Goal: Obtain resource: Download file/media

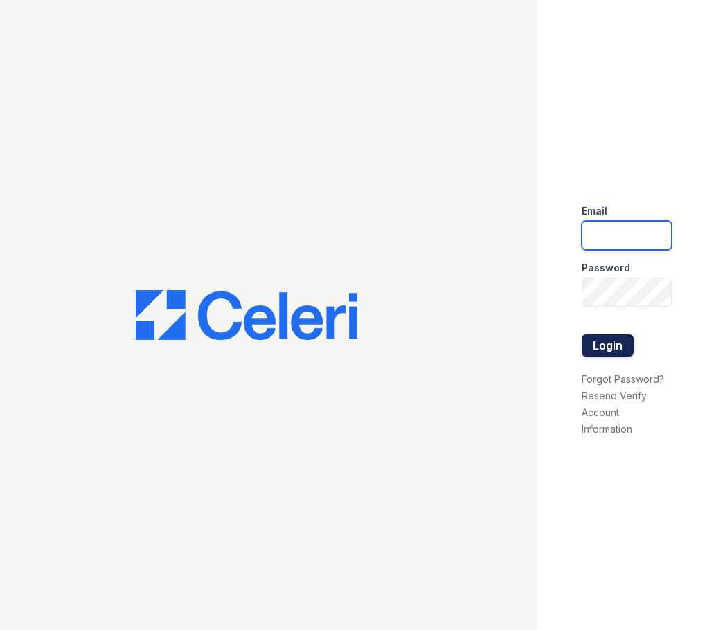
type input "[EMAIL_ADDRESS][DOMAIN_NAME]"
click at [626, 348] on button "Login" at bounding box center [608, 345] width 52 height 22
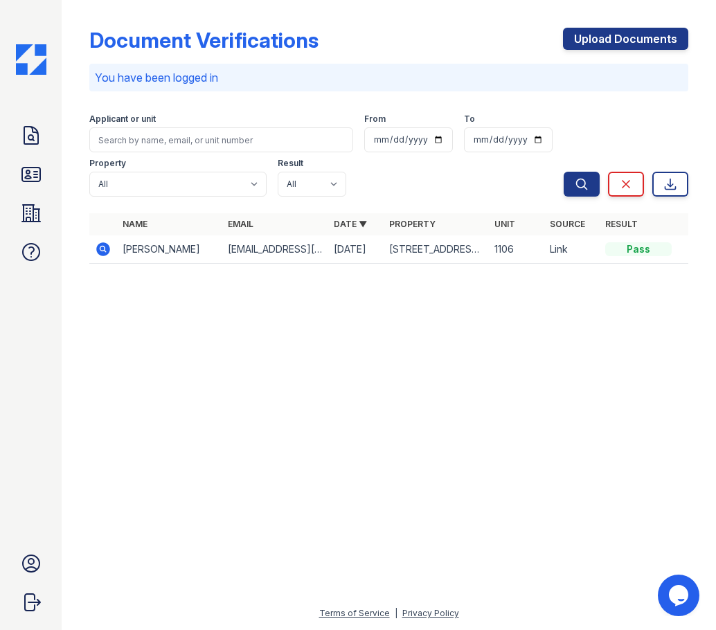
click at [285, 257] on td "[EMAIL_ADDRESS][DOMAIN_NAME]" at bounding box center [274, 249] width 105 height 28
click at [605, 249] on div "Pass" at bounding box center [638, 249] width 66 height 14
drag, startPoint x: 528, startPoint y: 250, endPoint x: 478, endPoint y: 251, distance: 49.2
click at [527, 250] on td "1106" at bounding box center [516, 249] width 55 height 28
click at [207, 258] on td "[PERSON_NAME]" at bounding box center [169, 249] width 105 height 28
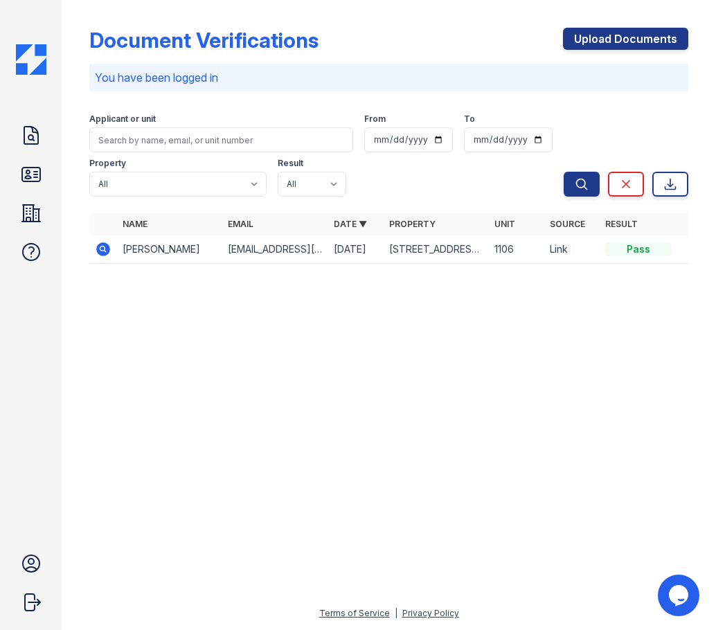
click at [103, 247] on icon at bounding box center [101, 247] width 3 height 3
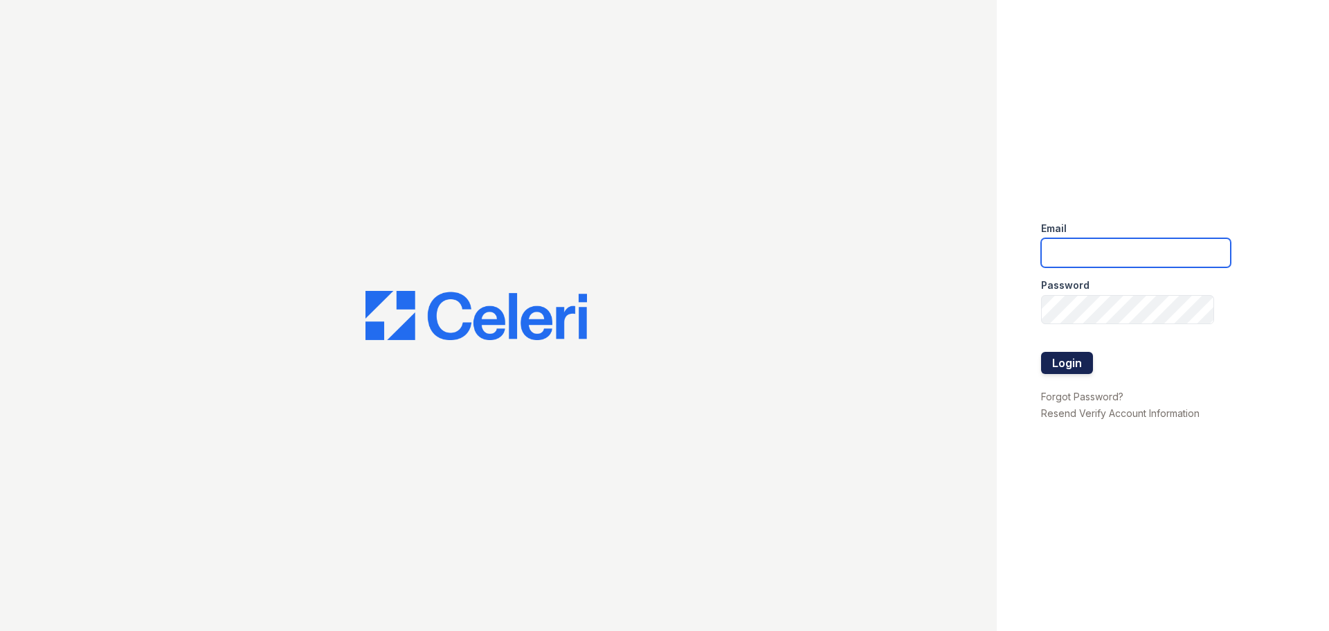
type input "esperanzakh.leasing@sgpropertymgmt.com"
click at [1083, 357] on button "Login" at bounding box center [1067, 363] width 52 height 22
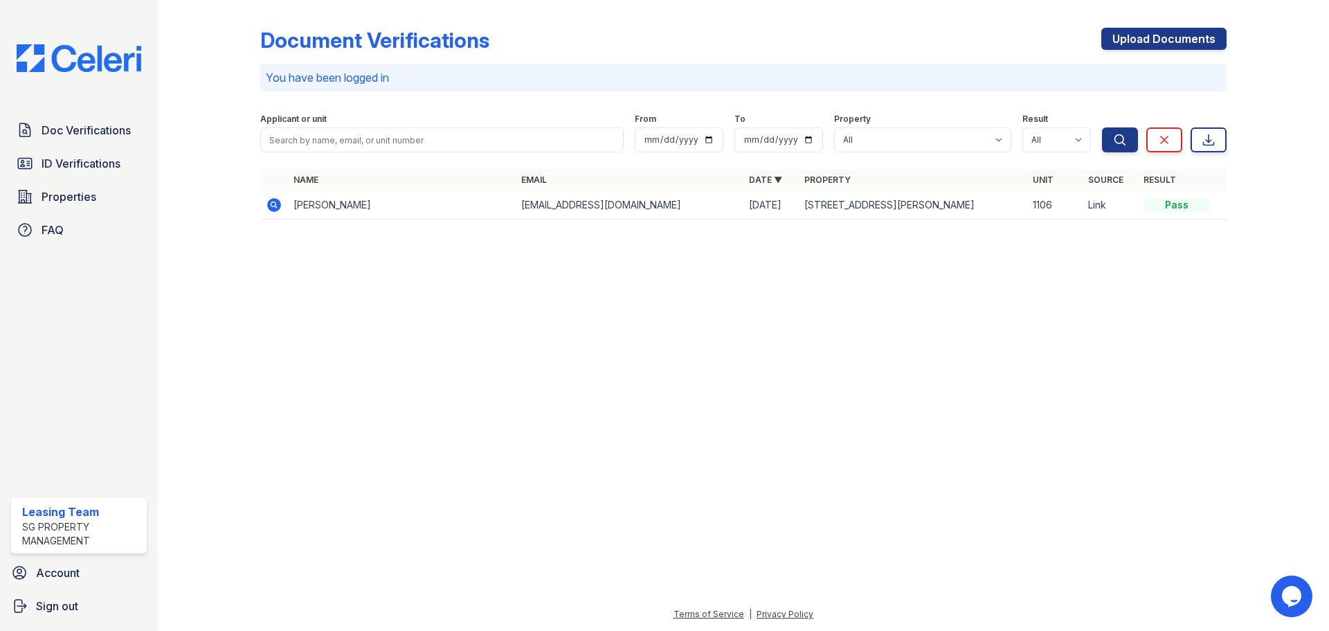
click at [277, 207] on icon at bounding box center [274, 205] width 14 height 14
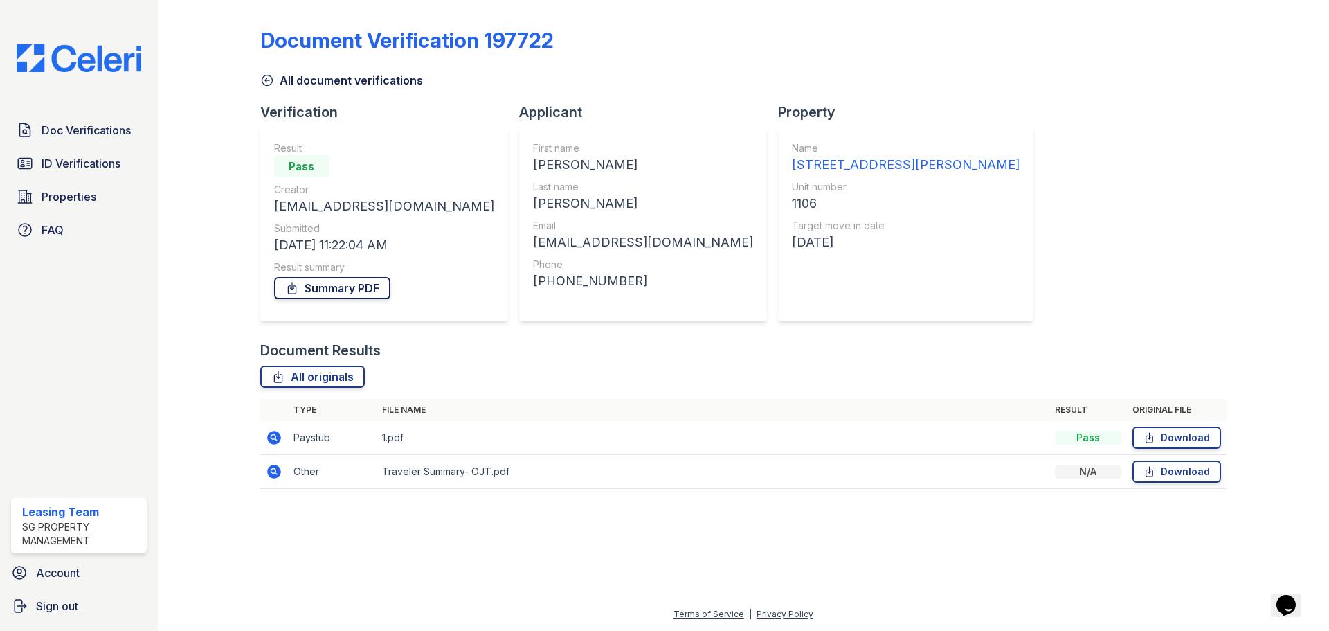
click at [340, 285] on link "Summary PDF" at bounding box center [332, 288] width 116 height 22
click at [314, 383] on link "All originals" at bounding box center [312, 377] width 105 height 22
click at [89, 171] on span "ID Verifications" at bounding box center [81, 163] width 79 height 17
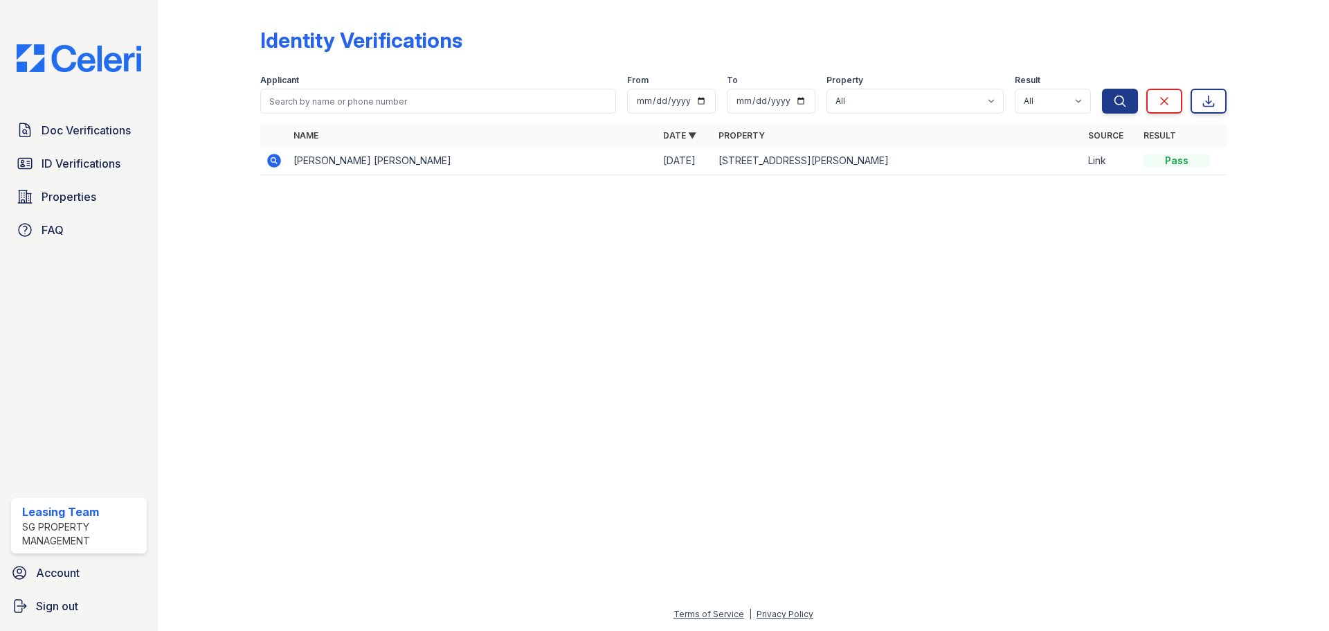
click at [271, 162] on icon at bounding box center [274, 161] width 14 height 14
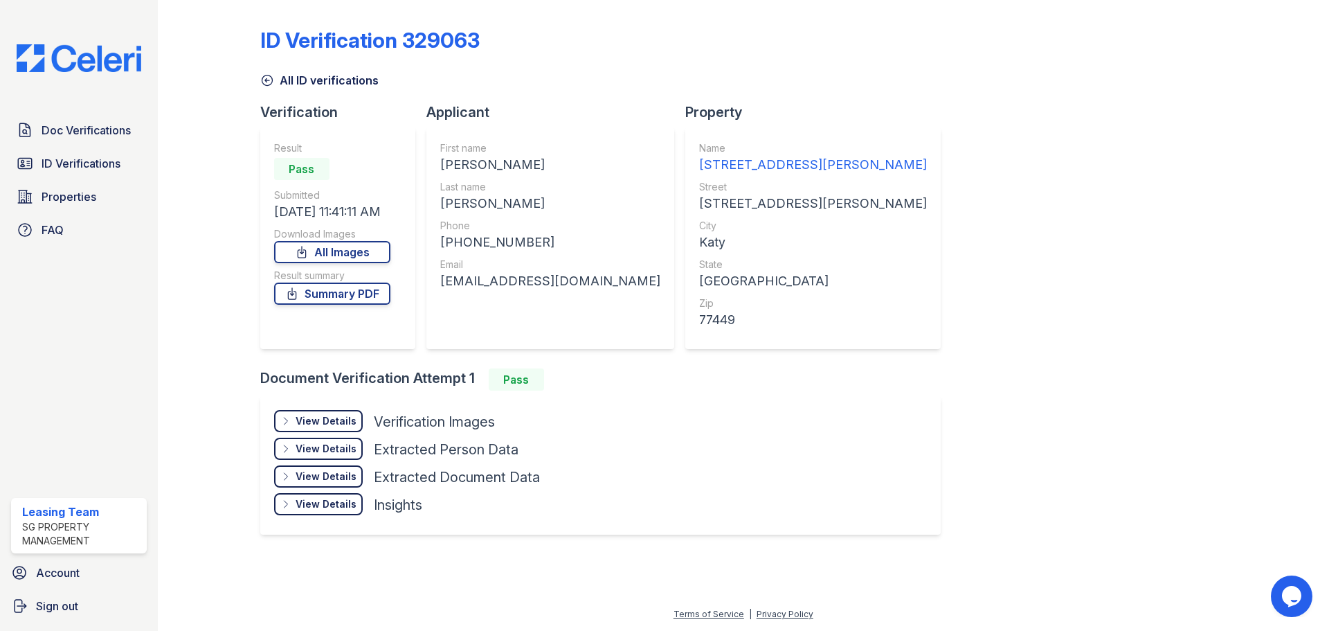
click at [343, 424] on div "View Details" at bounding box center [326, 421] width 61 height 14
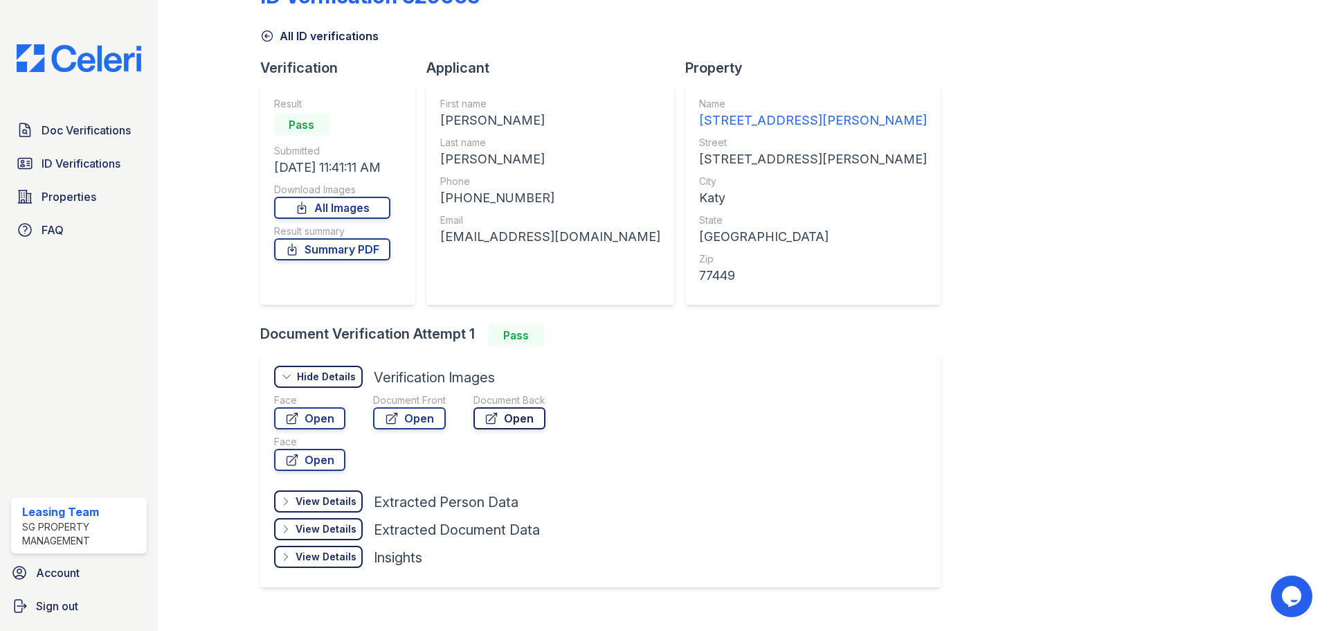
scroll to position [67, 0]
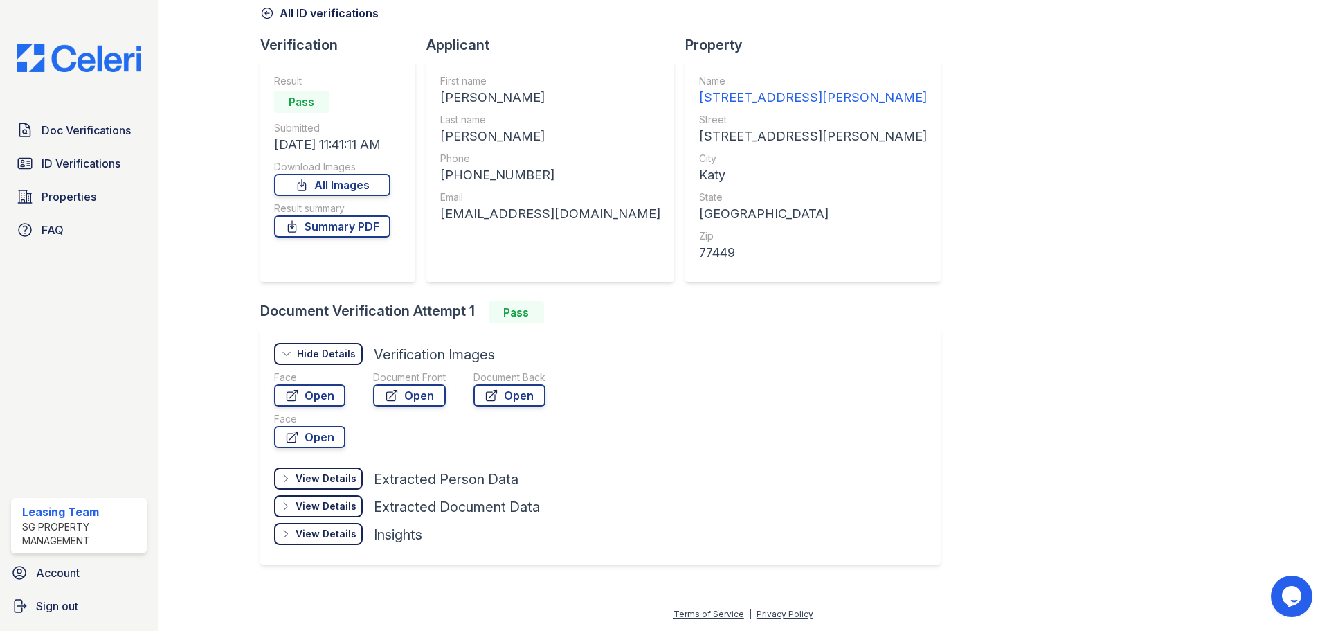
click at [336, 354] on div "Hide Details" at bounding box center [326, 354] width 59 height 14
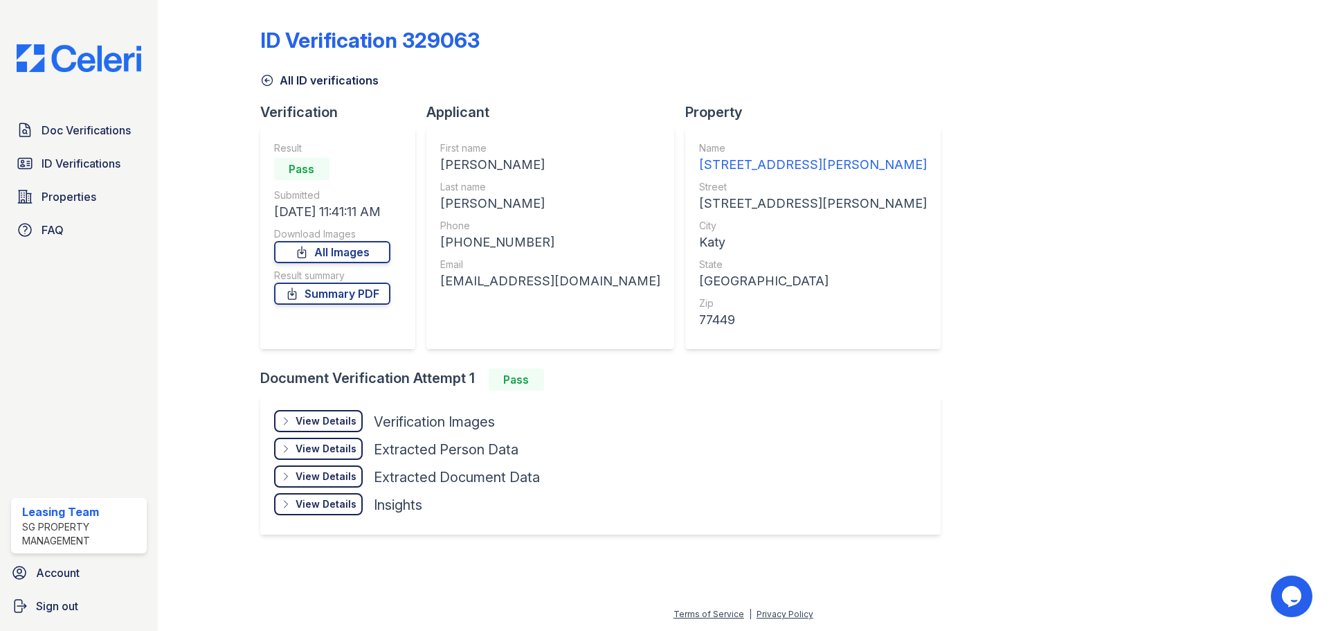
scroll to position [0, 0]
click at [318, 289] on link "Summary PDF" at bounding box center [332, 293] width 116 height 22
click at [375, 256] on link "All Images" at bounding box center [332, 252] width 116 height 22
